Goal: Navigation & Orientation: Find specific page/section

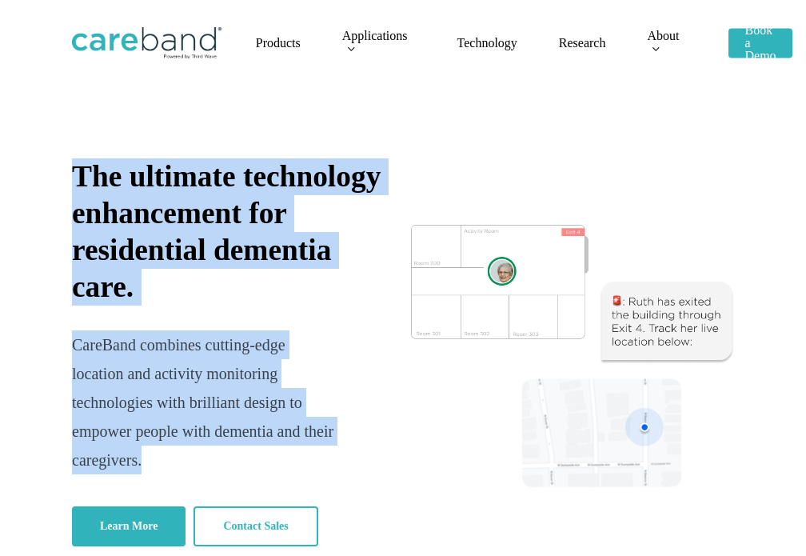
drag, startPoint x: 149, startPoint y: 458, endPoint x: 58, endPoint y: 186, distance: 286.9
copy div "The ultimate technology enhancement for residential dementia care. CareBand com…"
click at [663, 120] on span "Company" at bounding box center [668, 117] width 43 height 12
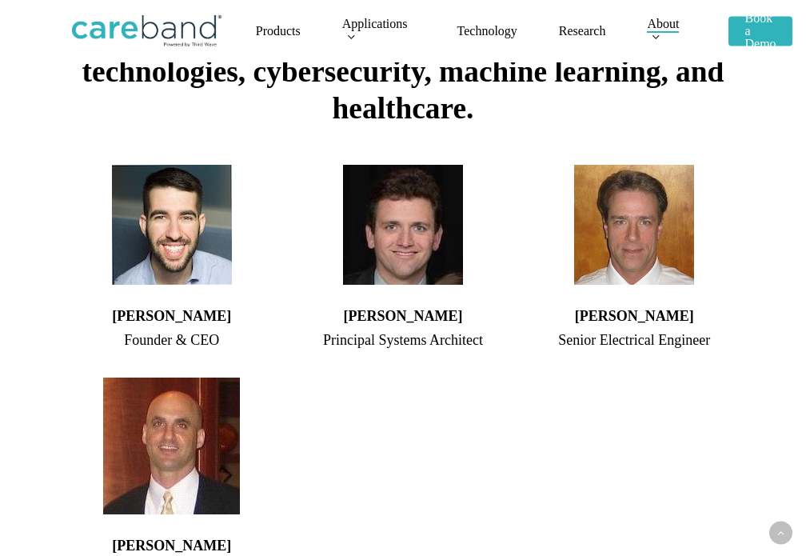
scroll to position [800, 0]
